Goal: Entertainment & Leisure: Consume media (video, audio)

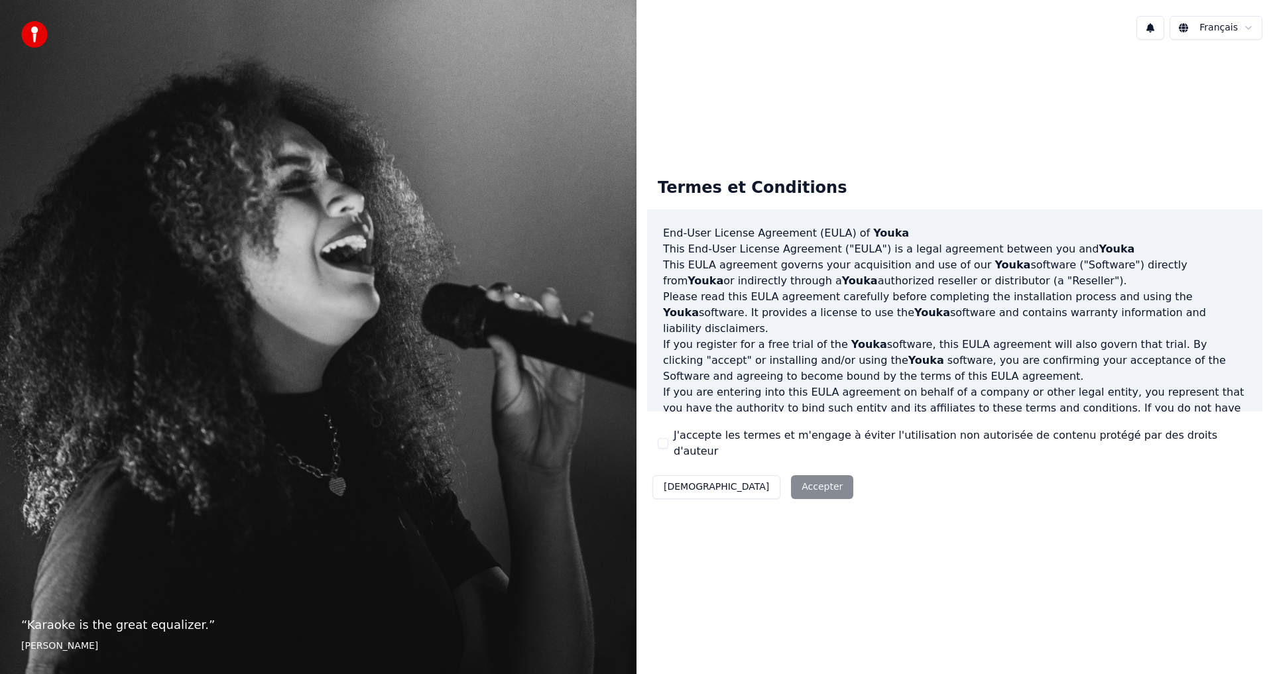
click at [752, 479] on div "Décliner Accepter" at bounding box center [752, 487] width 211 height 34
click at [744, 480] on div "Décliner Accepter" at bounding box center [752, 487] width 211 height 34
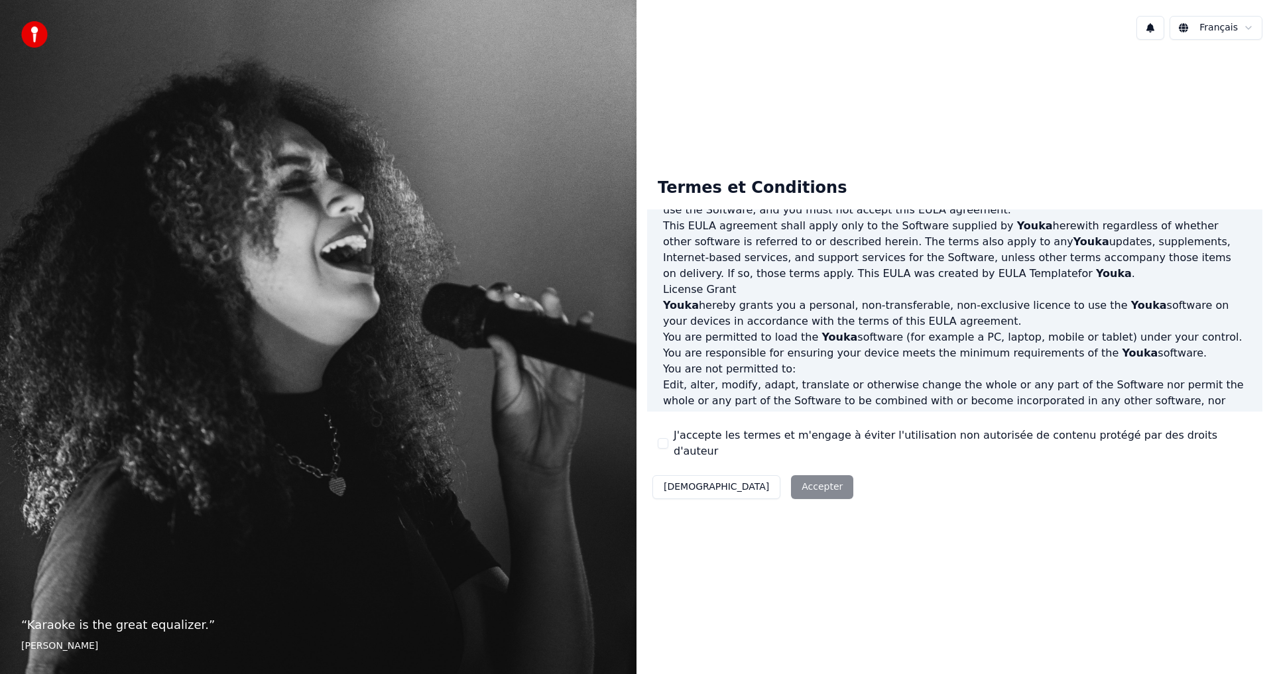
scroll to position [241, 0]
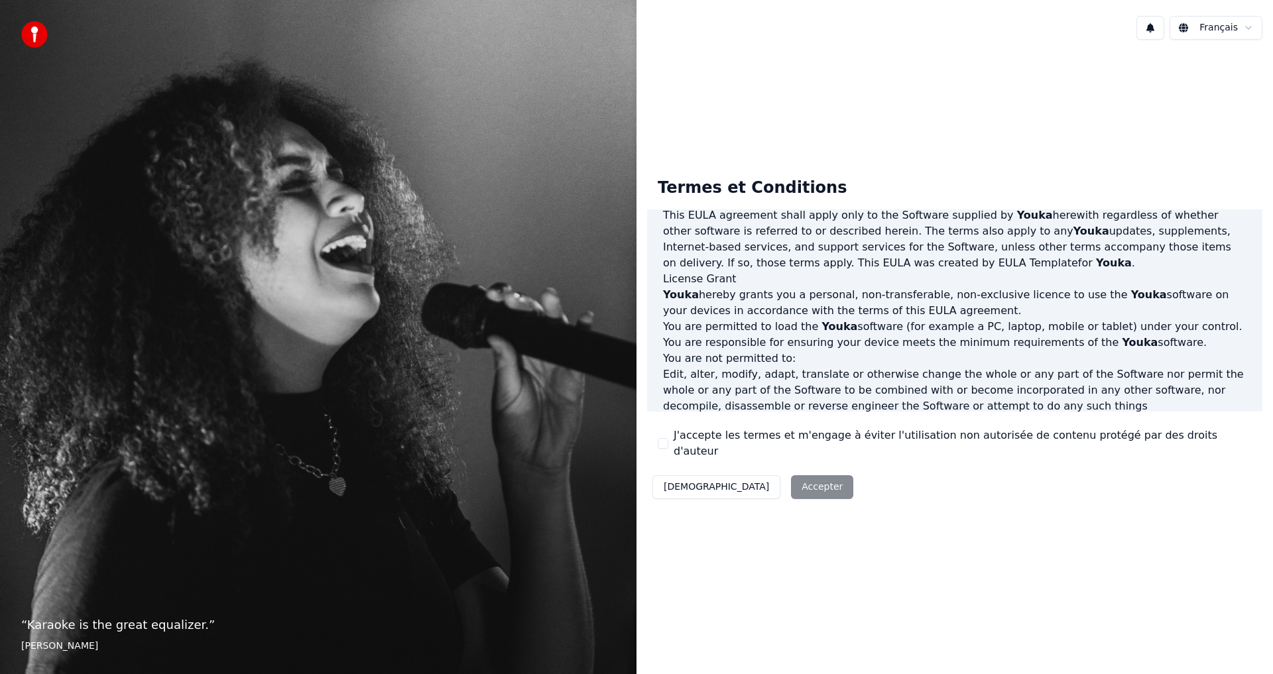
click at [668, 442] on div "J'accepte les termes et m'engage à éviter l'utilisation non autorisée de conten…" at bounding box center [955, 444] width 594 height 32
click at [662, 445] on button "J'accepte les termes et m'engage à éviter l'utilisation non autorisée de conten…" at bounding box center [663, 443] width 11 height 11
click at [791, 481] on button "Accepter" at bounding box center [822, 487] width 62 height 24
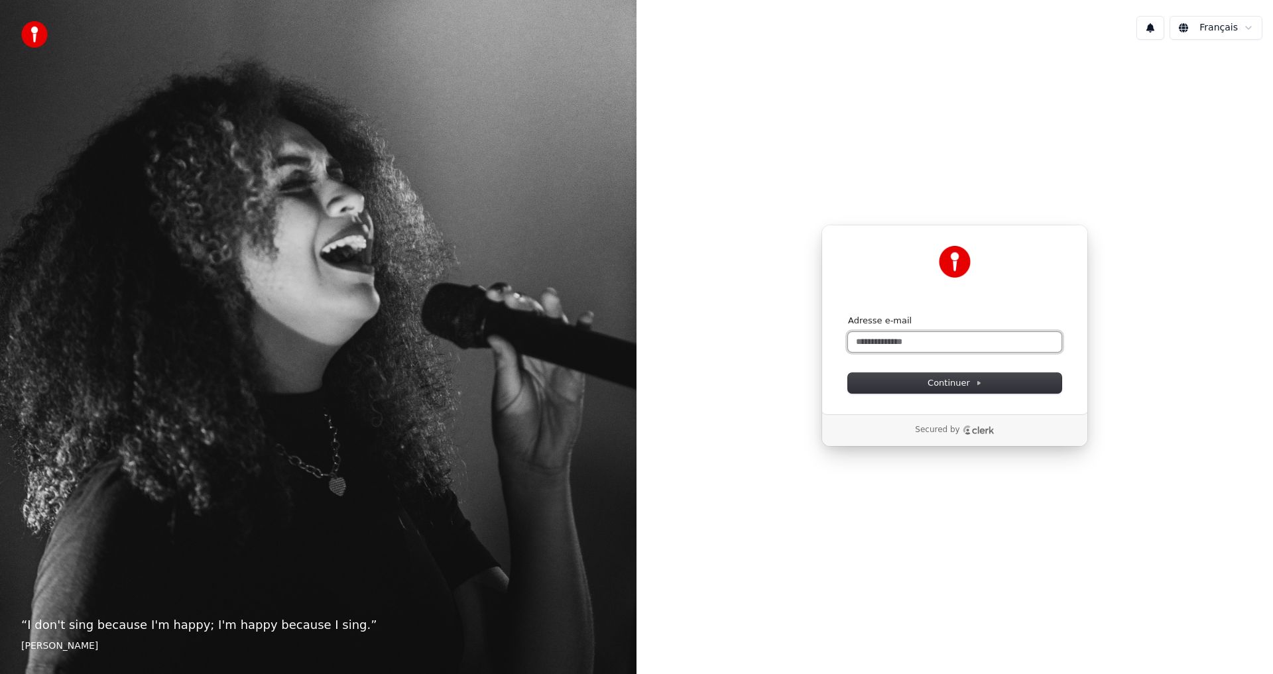
click at [913, 339] on input "Adresse e-mail" at bounding box center [954, 342] width 213 height 20
click at [955, 383] on span "Continuer" at bounding box center [954, 383] width 54 height 12
type input "**********"
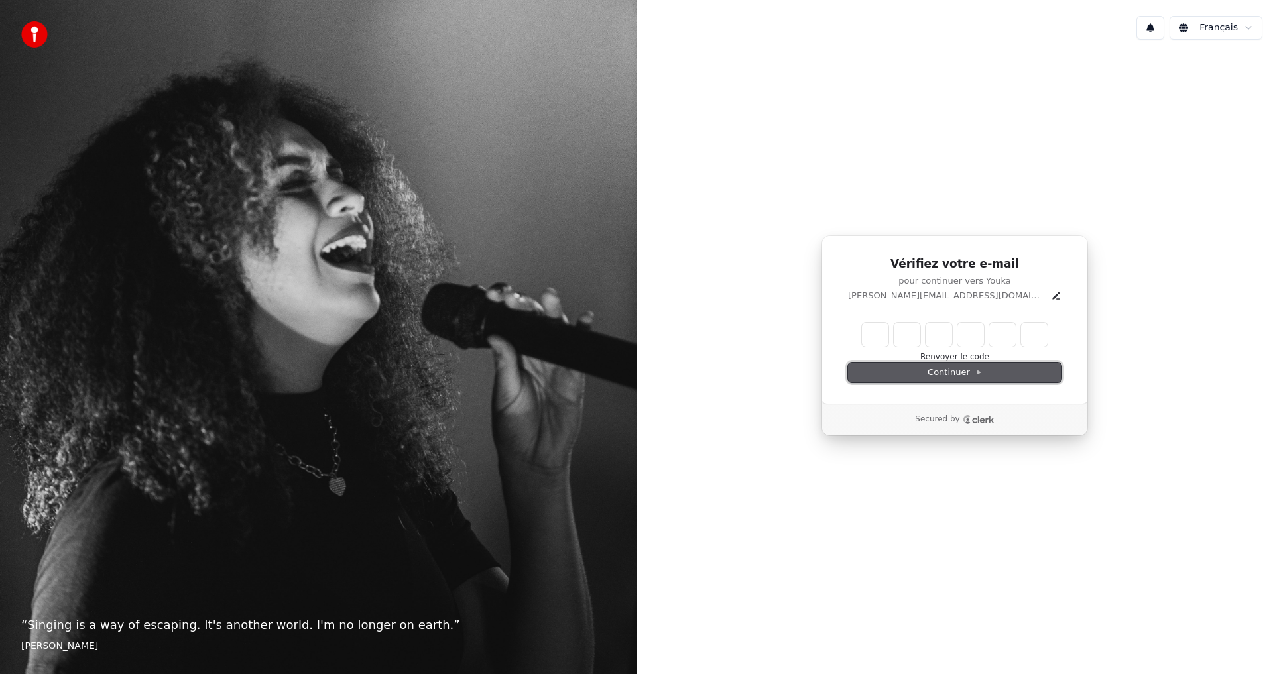
click at [957, 370] on span "Continuer" at bounding box center [954, 373] width 54 height 12
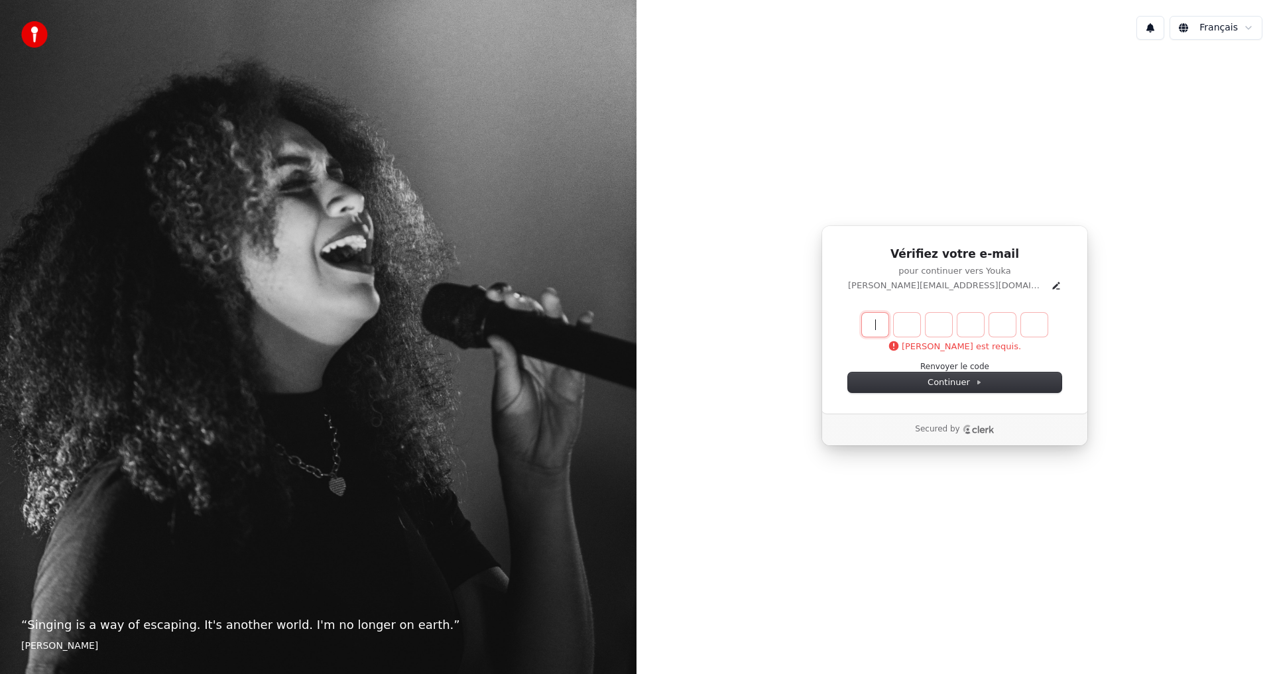
click at [880, 318] on input "Enter verification code" at bounding box center [968, 325] width 212 height 24
type input "******"
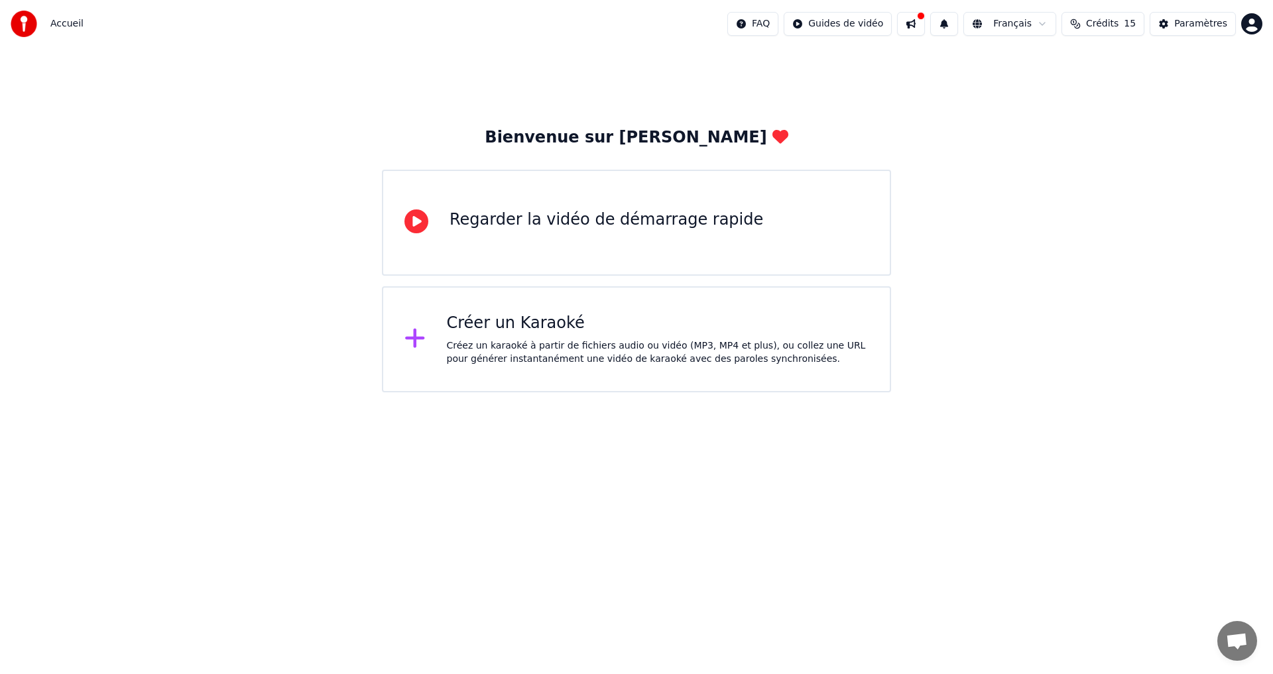
click at [479, 321] on div "Créer un Karaoké" at bounding box center [658, 323] width 422 height 21
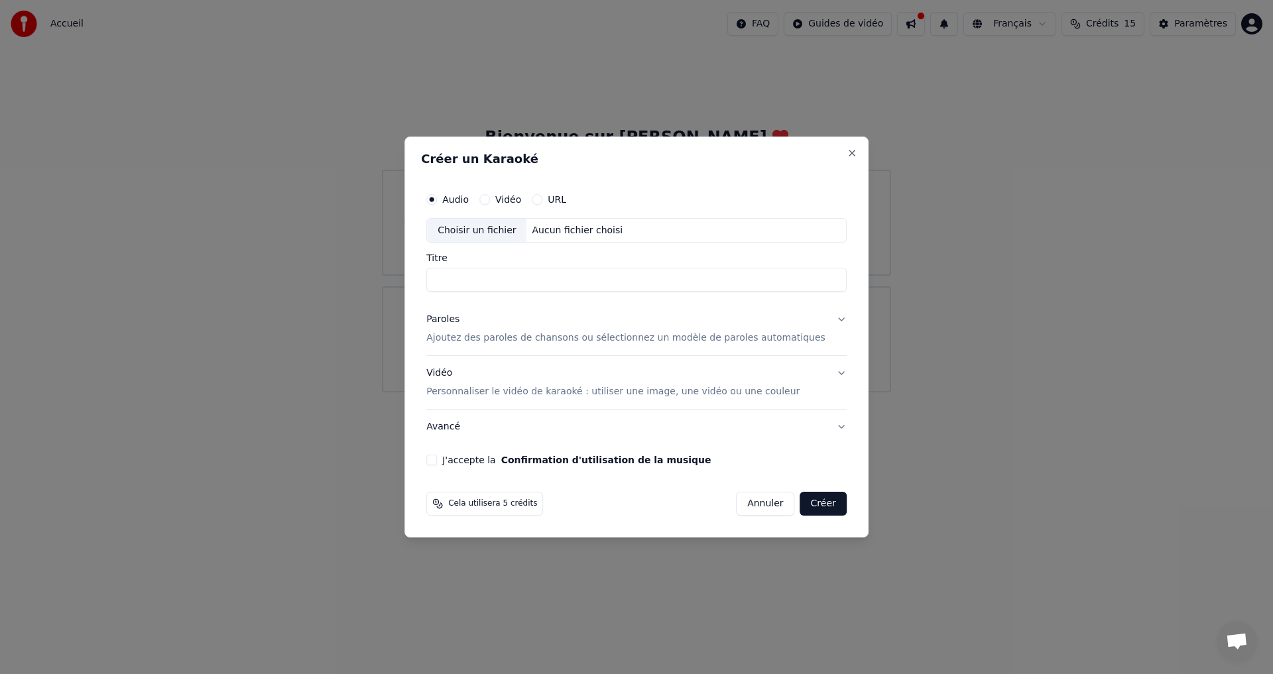
click at [507, 227] on div "Choisir un fichier" at bounding box center [476, 231] width 99 height 24
type input "**********"
click at [518, 337] on p "Ajoutez des paroles de chansons ou sélectionnez un modèle de paroles automatiqu…" at bounding box center [625, 338] width 399 height 13
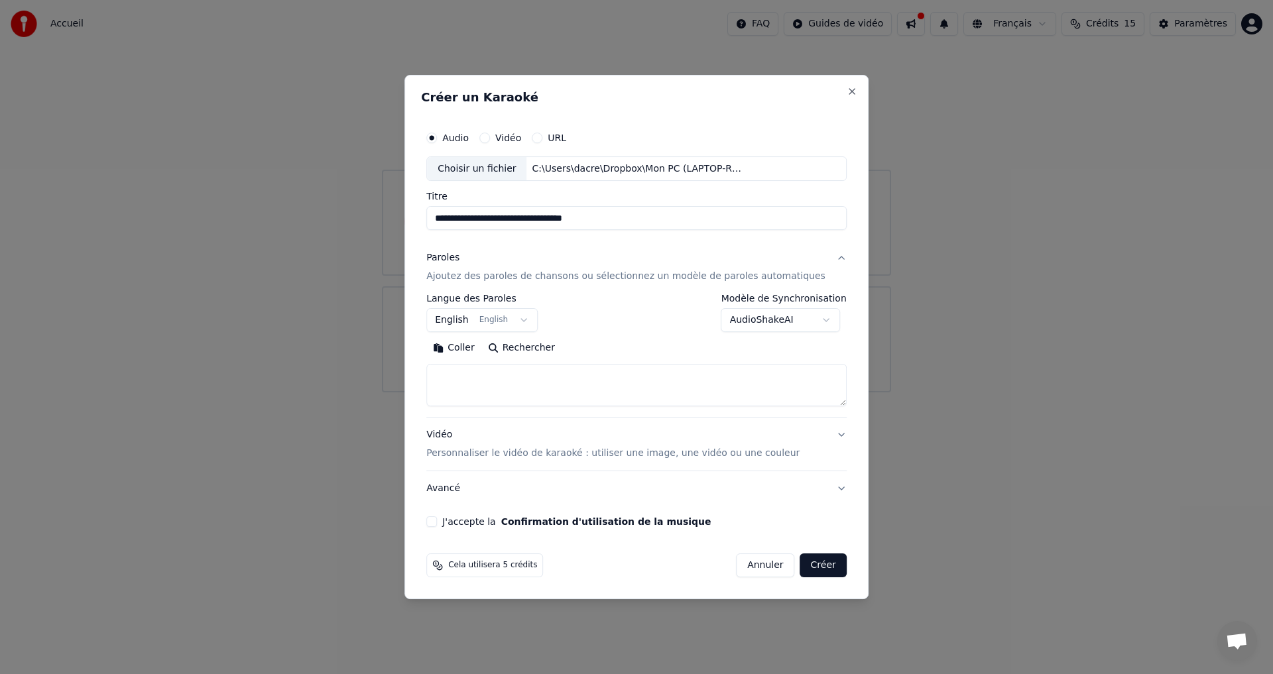
click at [815, 564] on button "Créer" at bounding box center [823, 565] width 46 height 24
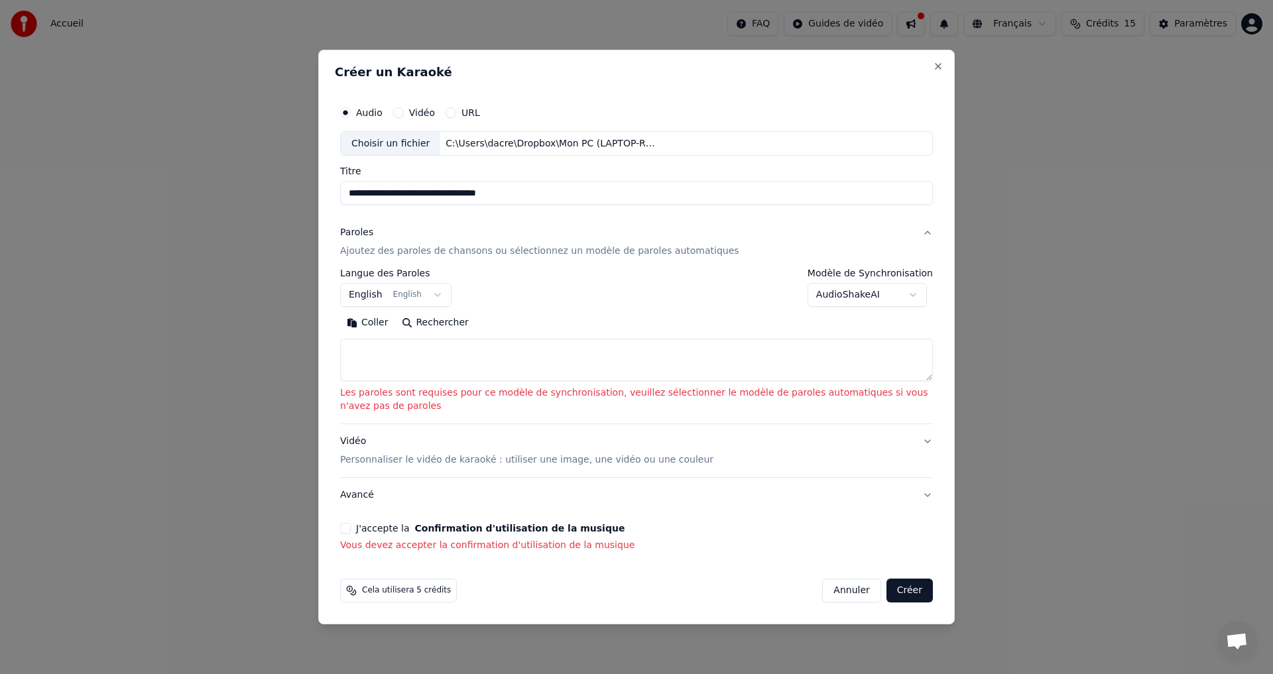
click at [445, 357] on textarea at bounding box center [636, 360] width 593 height 42
click at [359, 289] on button "English English" at bounding box center [395, 296] width 111 height 24
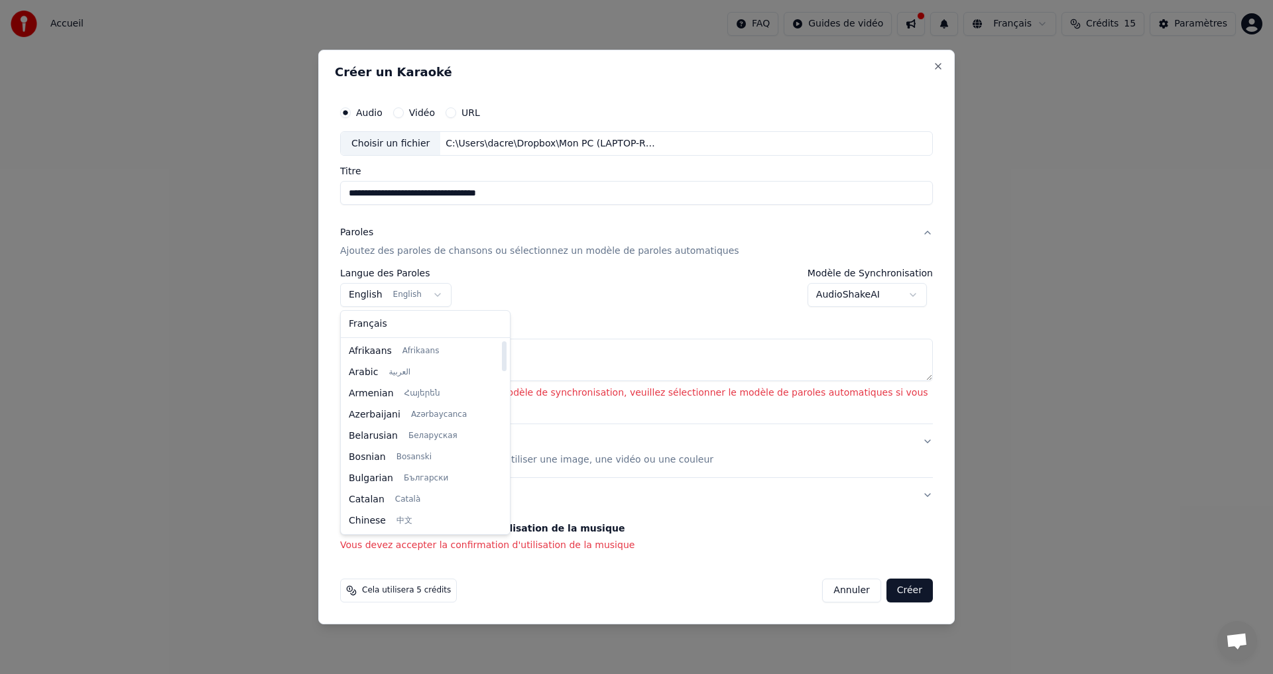
drag, startPoint x: 487, startPoint y: 380, endPoint x: 475, endPoint y: 323, distance: 58.2
click at [502, 341] on div at bounding box center [504, 356] width 5 height 30
select select "**"
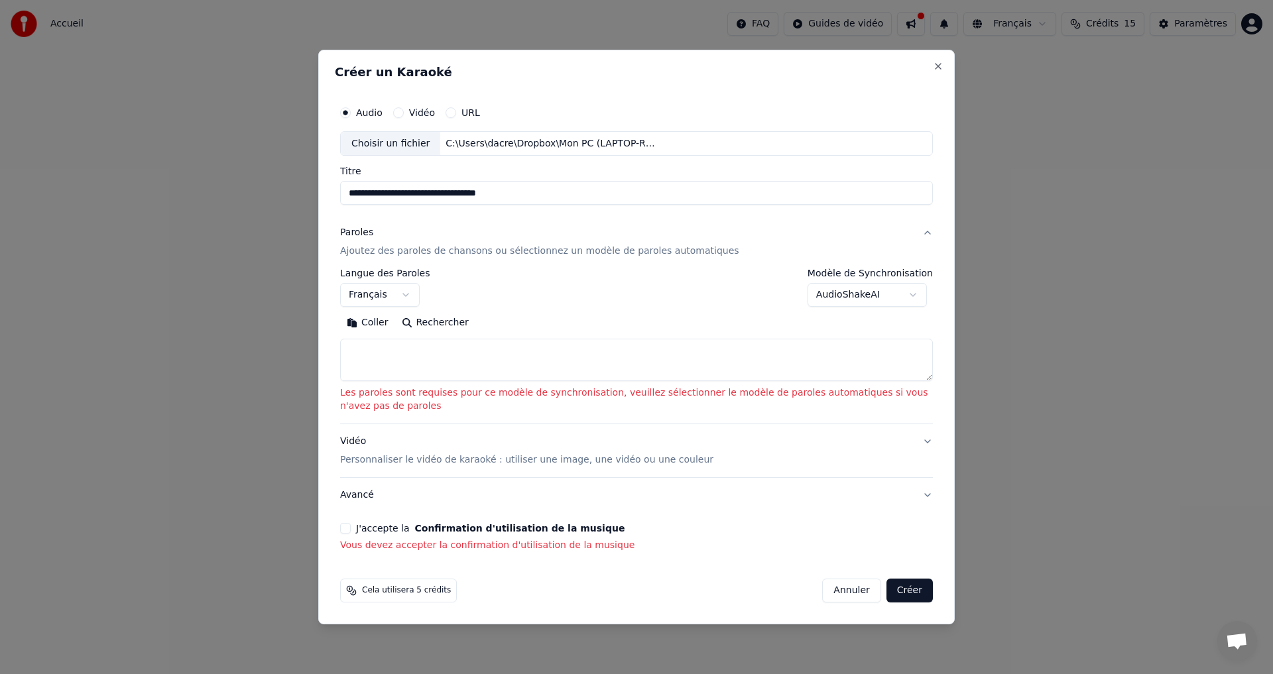
click at [346, 530] on button "J'accepte la Confirmation d'utilisation de la musique" at bounding box center [345, 528] width 11 height 11
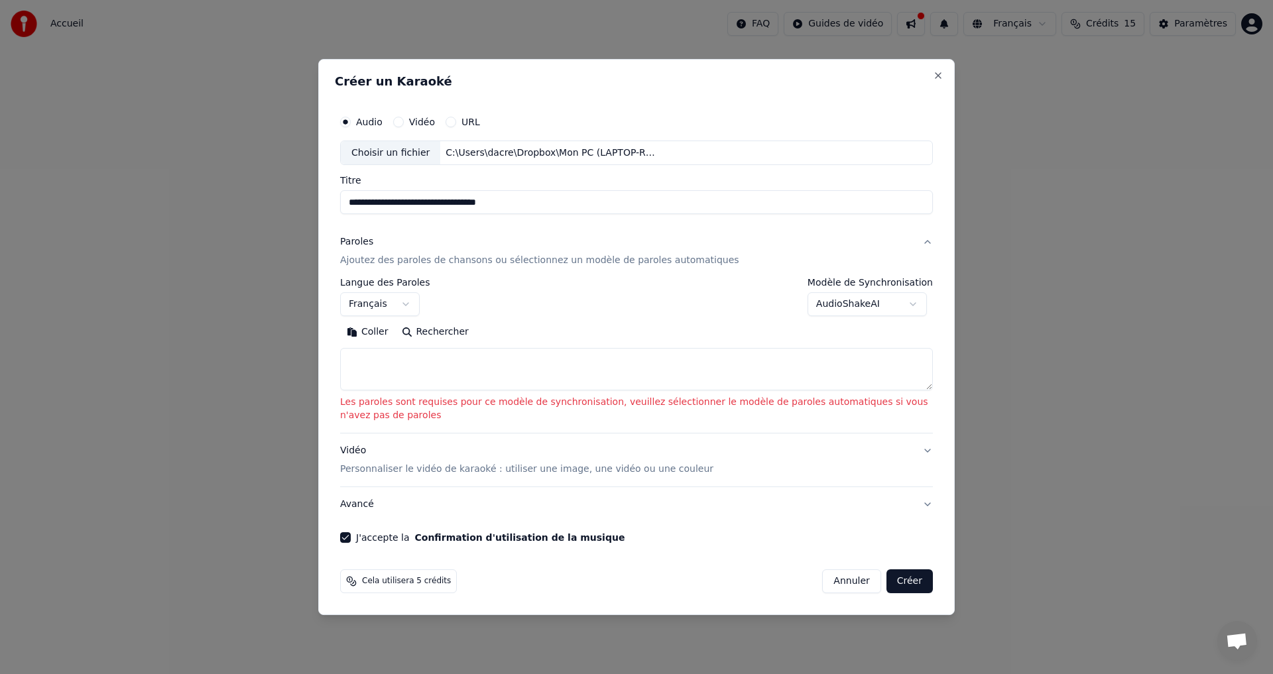
click at [434, 329] on button "Rechercher" at bounding box center [435, 332] width 80 height 21
click at [385, 258] on p "Ajoutez des paroles de chansons ou sélectionnez un modèle de paroles automatiqu…" at bounding box center [539, 261] width 399 height 13
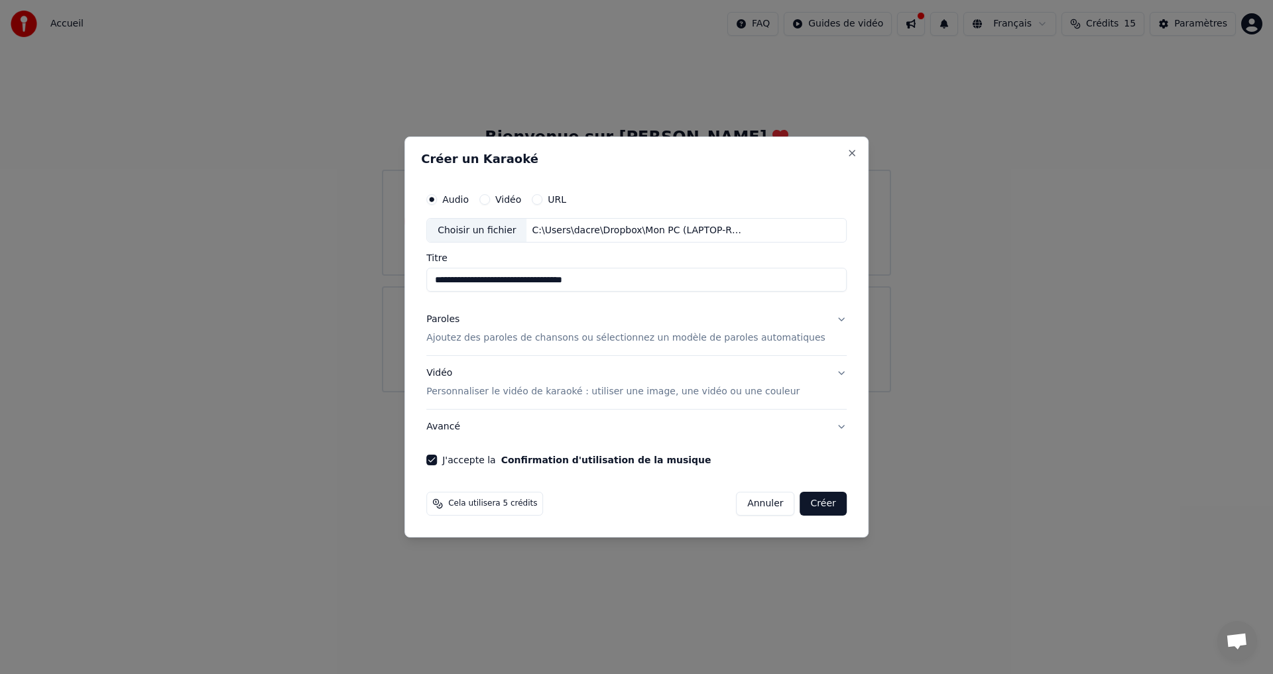
click at [509, 337] on p "Ajoutez des paroles de chansons ou sélectionnez un modèle de paroles automatiqu…" at bounding box center [625, 338] width 399 height 13
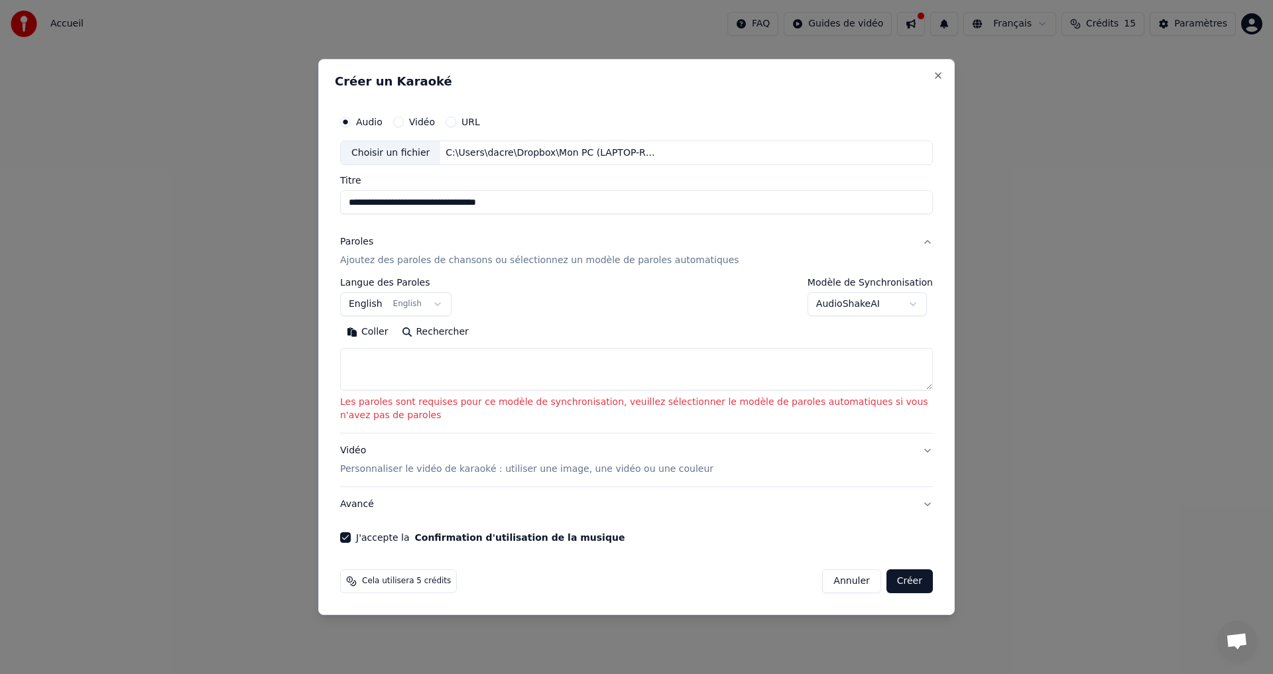
click at [373, 367] on textarea at bounding box center [636, 370] width 593 height 42
click at [382, 370] on textarea at bounding box center [636, 370] width 593 height 42
paste textarea "**********"
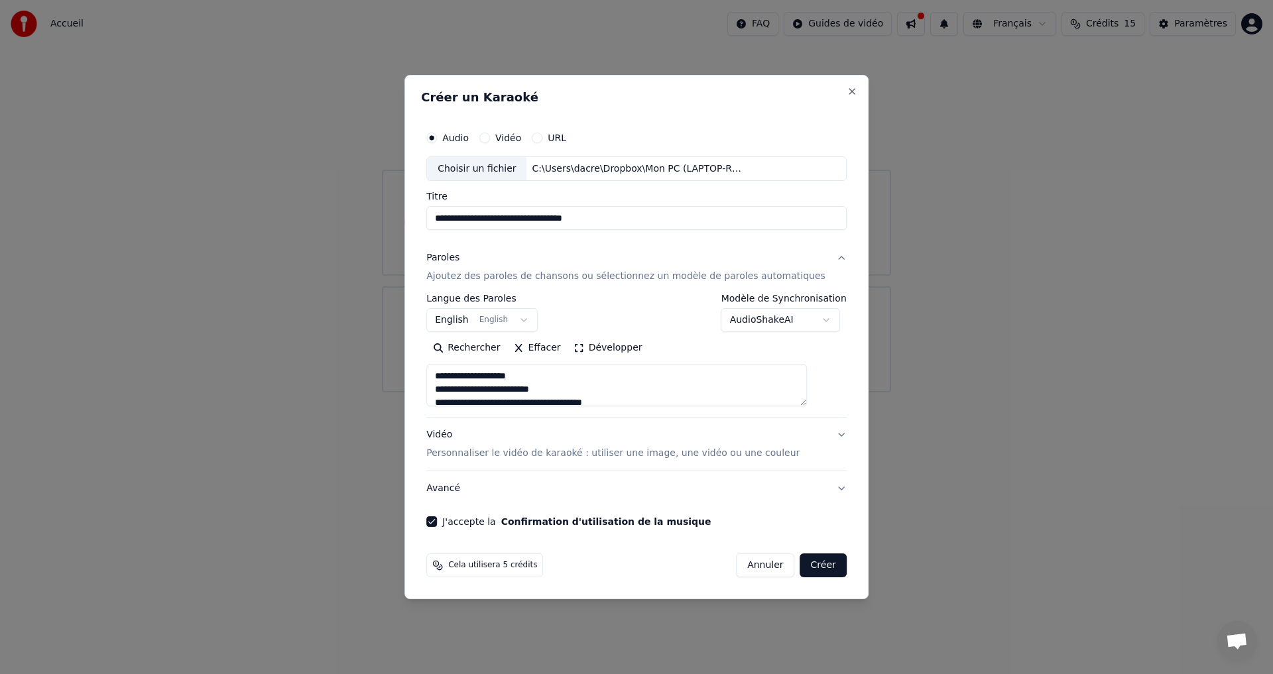
scroll to position [428, 0]
type textarea "**********"
click at [808, 567] on button "Créer" at bounding box center [823, 565] width 46 height 24
select select "**"
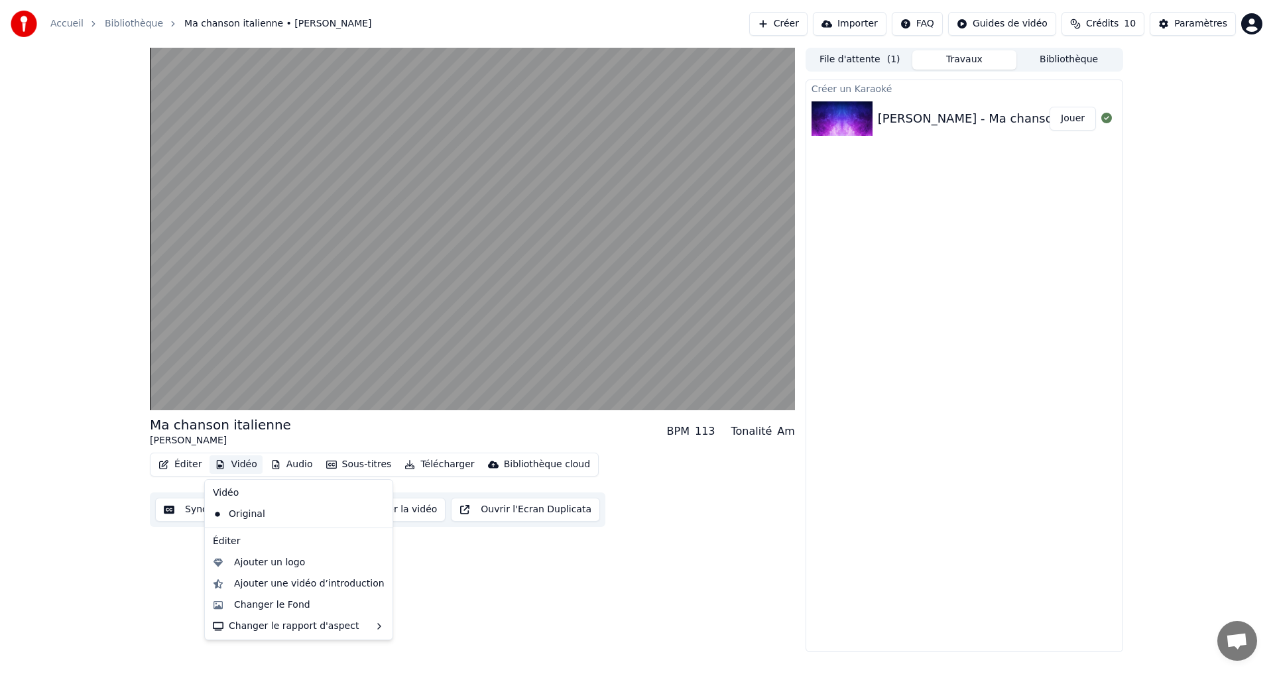
click at [233, 462] on button "Vidéo" at bounding box center [235, 464] width 52 height 19
click at [245, 518] on div "Original" at bounding box center [288, 514] width 162 height 21
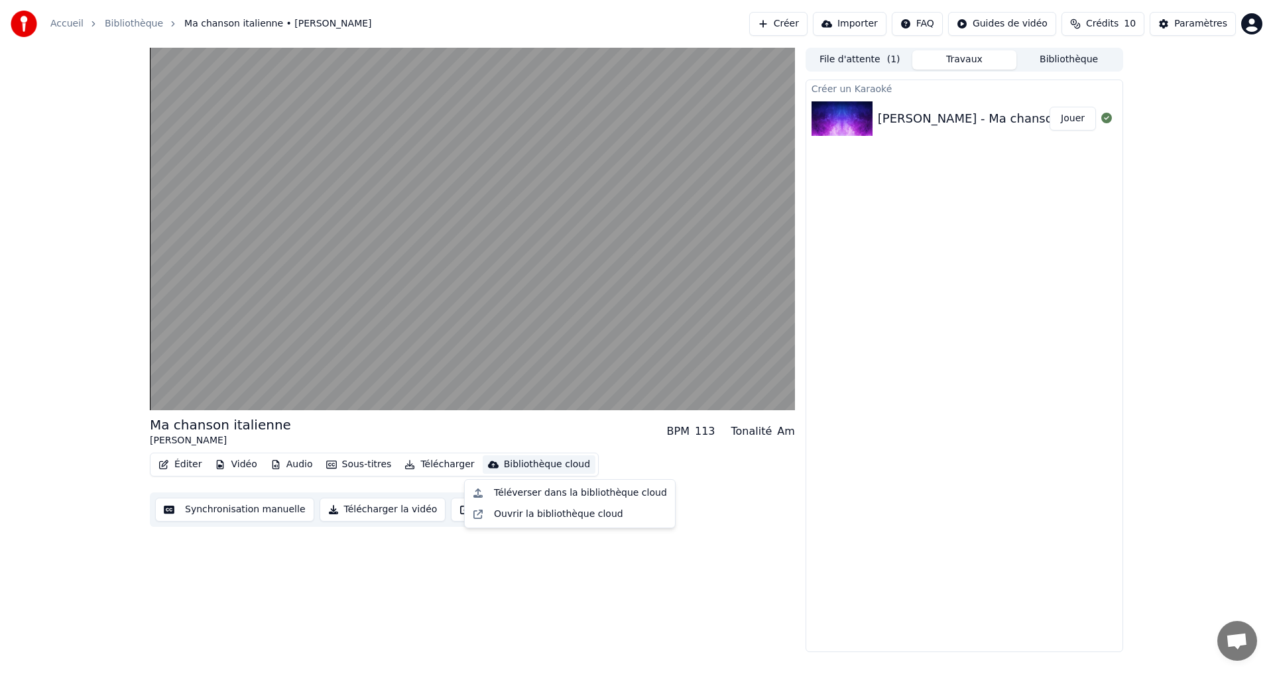
click at [509, 463] on div "Bibliothèque cloud" at bounding box center [547, 464] width 86 height 13
click at [504, 459] on div "Bibliothèque cloud" at bounding box center [547, 464] width 86 height 13
click at [561, 510] on div "Ouvrir la bibliothèque cloud" at bounding box center [558, 514] width 129 height 13
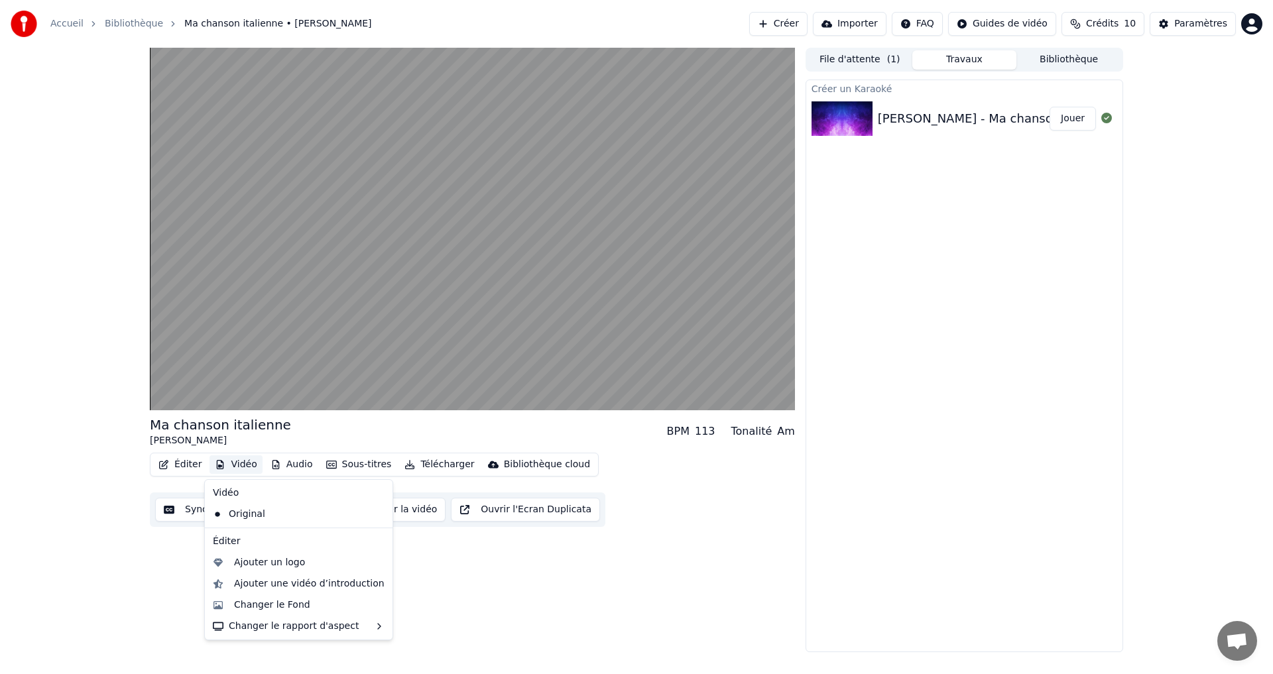
click at [237, 460] on button "Vidéo" at bounding box center [235, 464] width 52 height 19
click at [237, 510] on div "Original" at bounding box center [288, 514] width 162 height 21
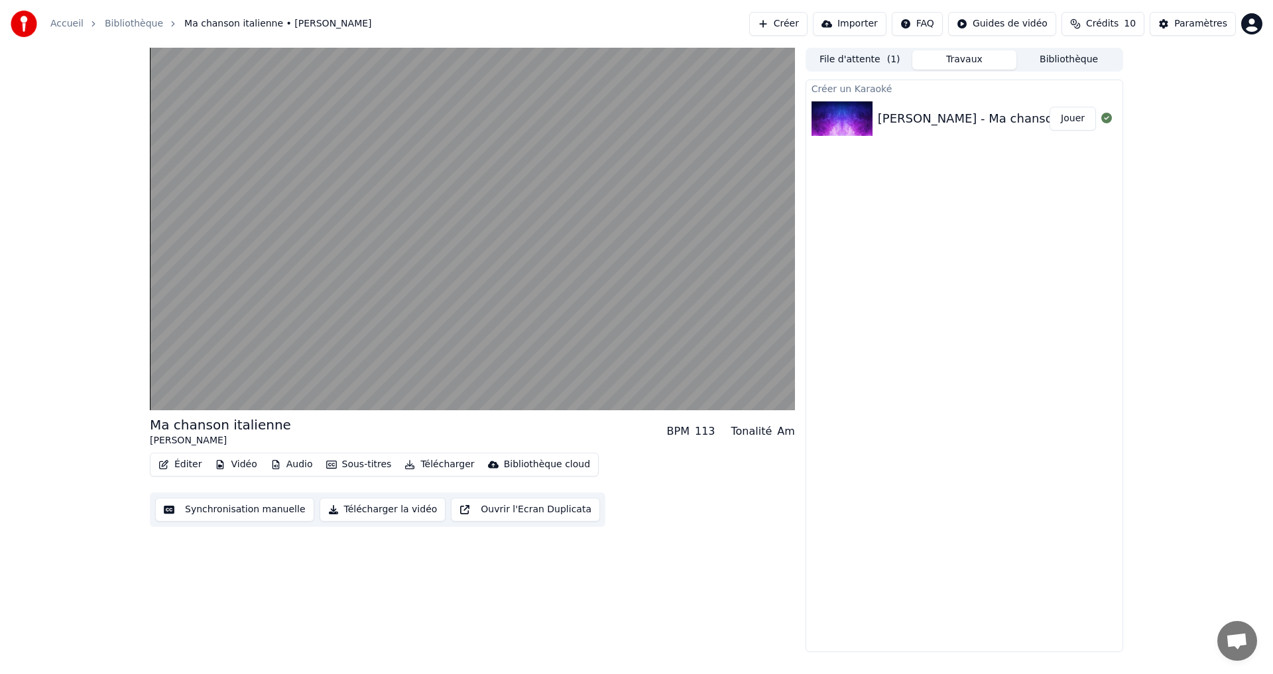
click at [245, 466] on button "Vidéo" at bounding box center [235, 464] width 52 height 19
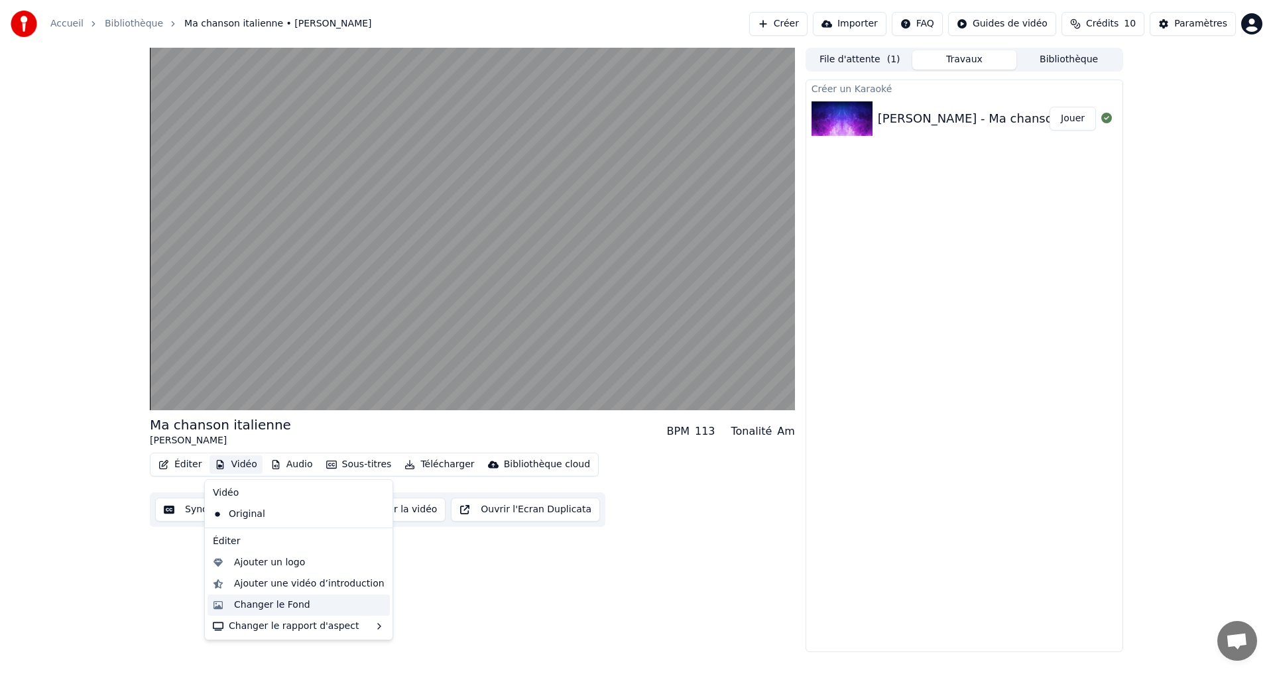
click at [289, 602] on div "Changer le Fond" at bounding box center [272, 605] width 76 height 13
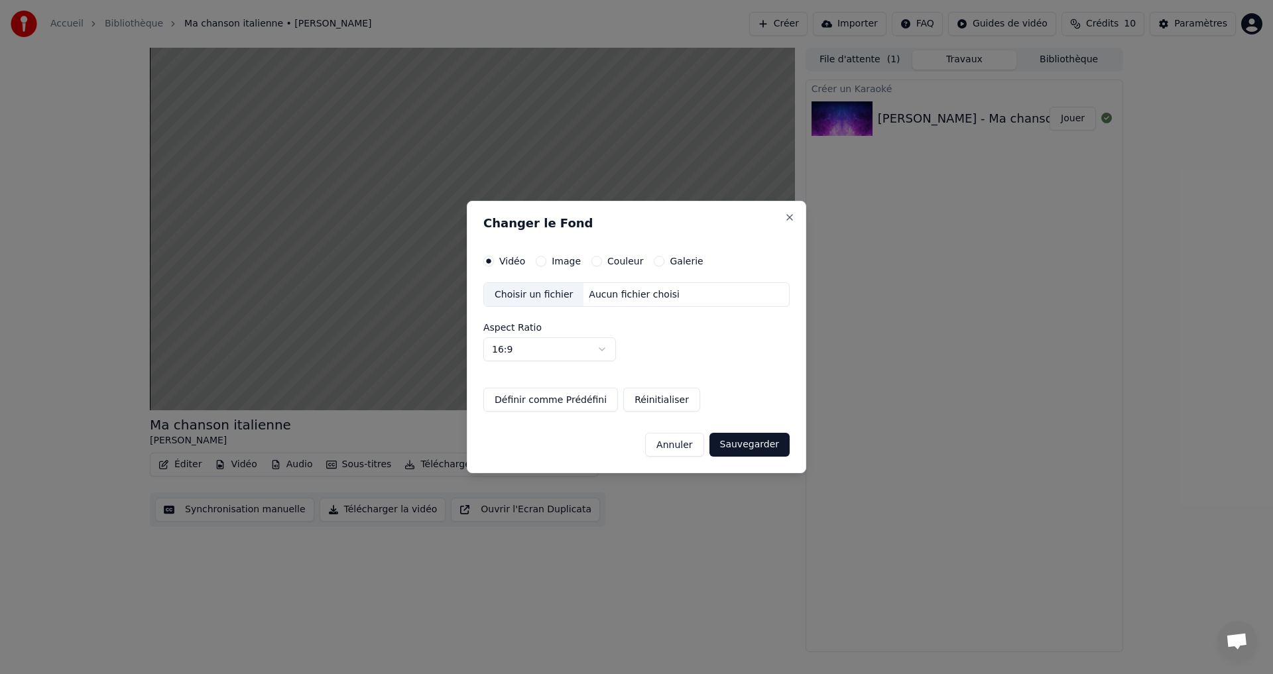
click at [524, 260] on div "Vidéo Image Couleur Galerie" at bounding box center [593, 261] width 220 height 11
click at [573, 260] on label "Image" at bounding box center [566, 261] width 29 height 9
click at [546, 260] on button "Image" at bounding box center [541, 261] width 11 height 11
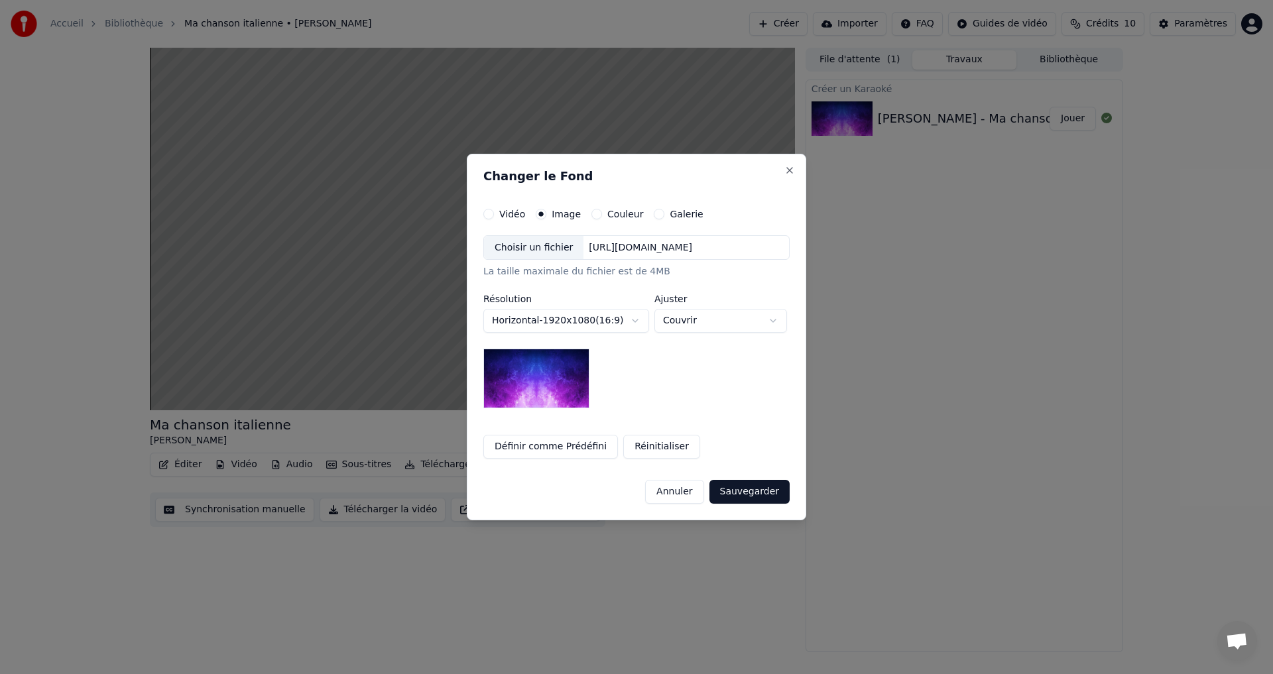
click at [669, 213] on label "Galerie" at bounding box center [685, 213] width 33 height 9
click at [664, 213] on button "Galerie" at bounding box center [659, 214] width 11 height 11
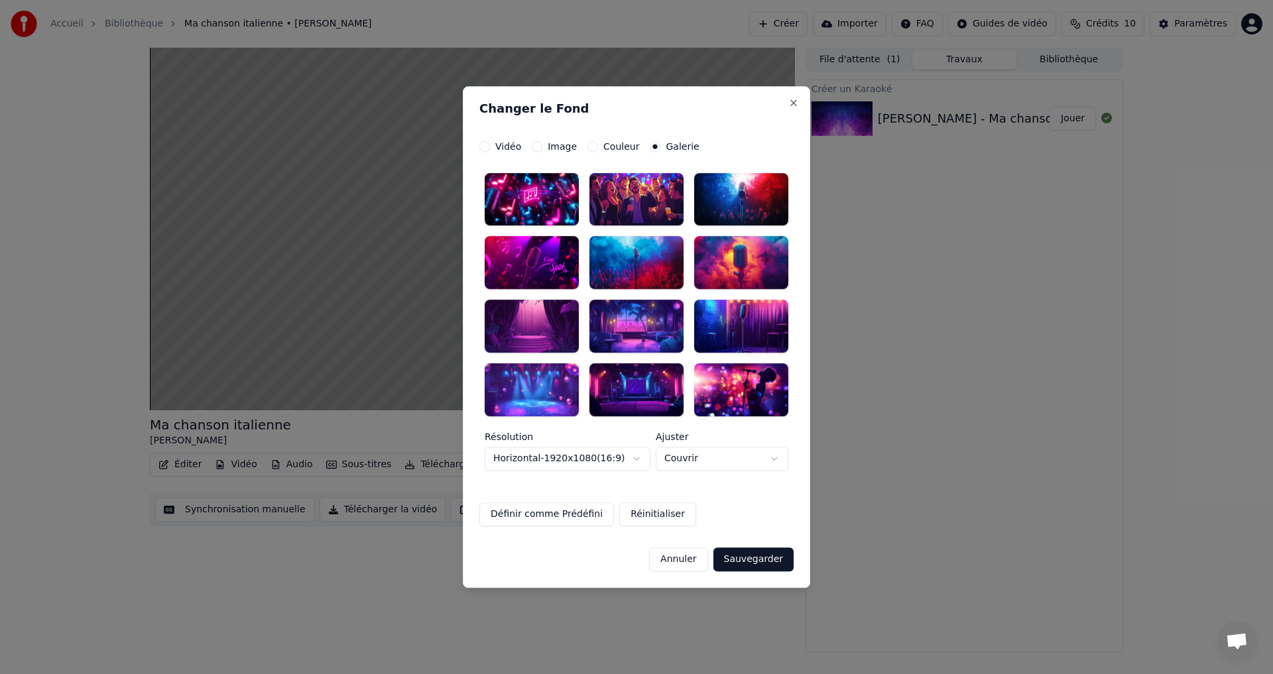
click at [529, 398] on div at bounding box center [532, 389] width 94 height 53
click at [741, 558] on button "Sauvegarder" at bounding box center [753, 560] width 80 height 24
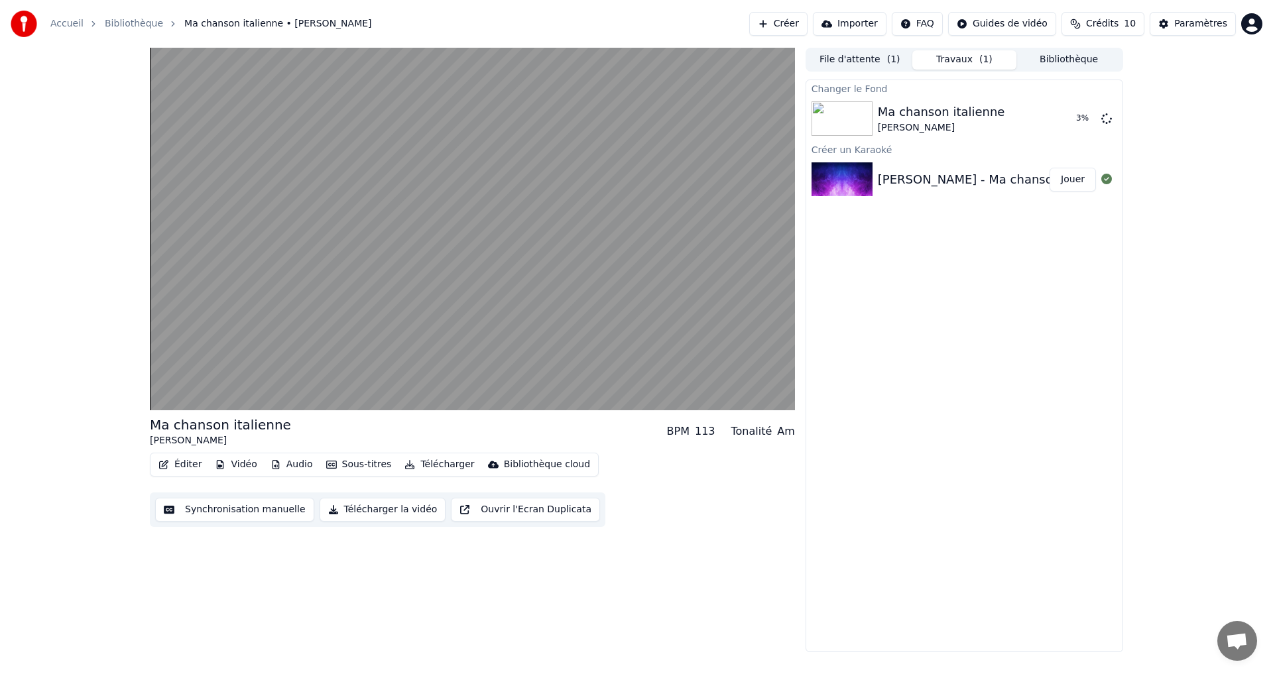
click at [932, 182] on div "[PERSON_NAME] - Ma chanson italienne (2)" at bounding box center [1007, 179] width 259 height 19
click at [826, 176] on img at bounding box center [841, 179] width 61 height 34
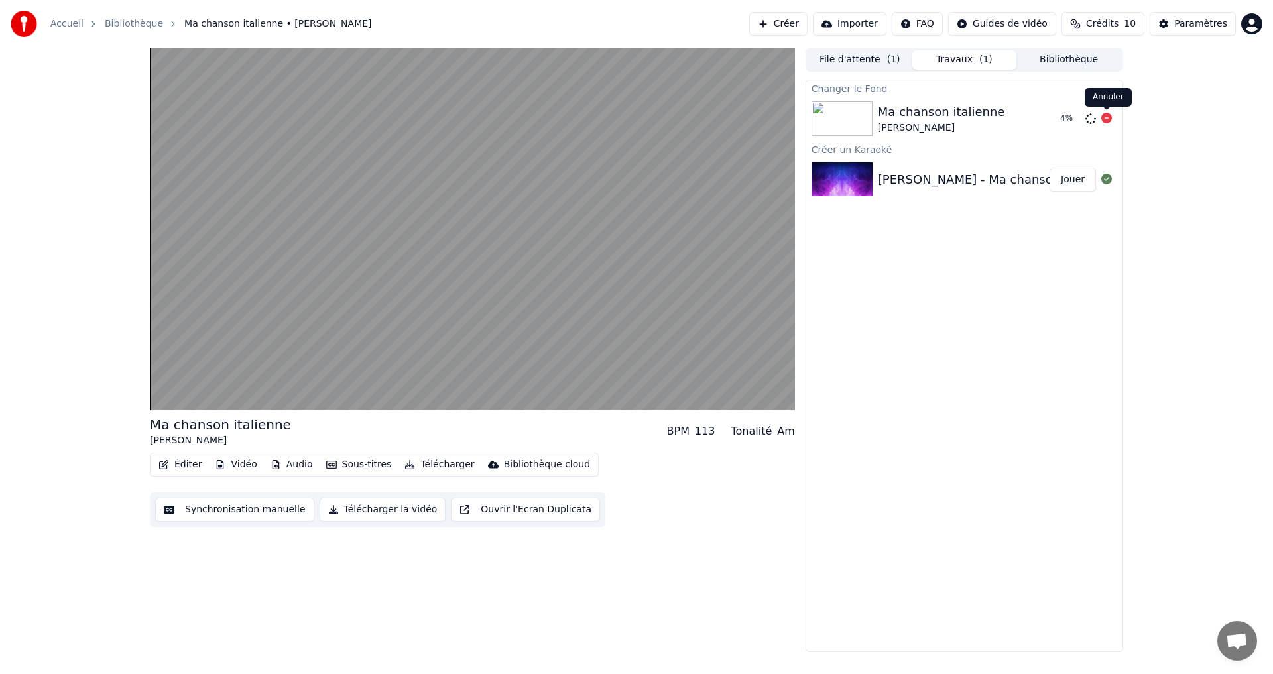
click at [1108, 119] on icon at bounding box center [1106, 118] width 11 height 11
click at [1073, 178] on button "Jouer" at bounding box center [1072, 180] width 46 height 24
click at [1103, 117] on icon at bounding box center [1106, 118] width 11 height 11
click at [1105, 117] on icon at bounding box center [1106, 118] width 11 height 11
